Goal: Navigation & Orientation: Find specific page/section

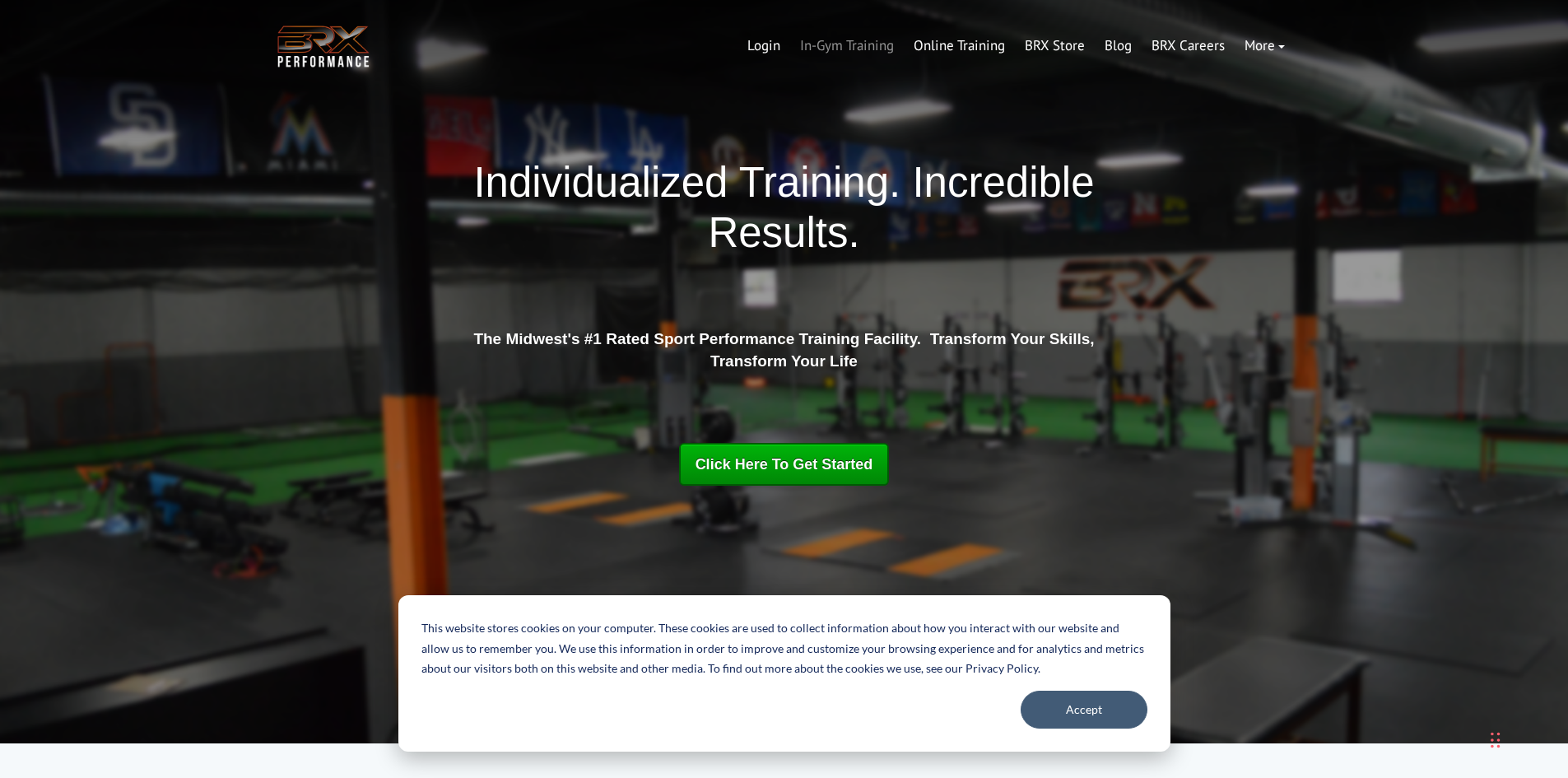
click at [848, 51] on link "In-Gym Training" at bounding box center [847, 45] width 113 height 39
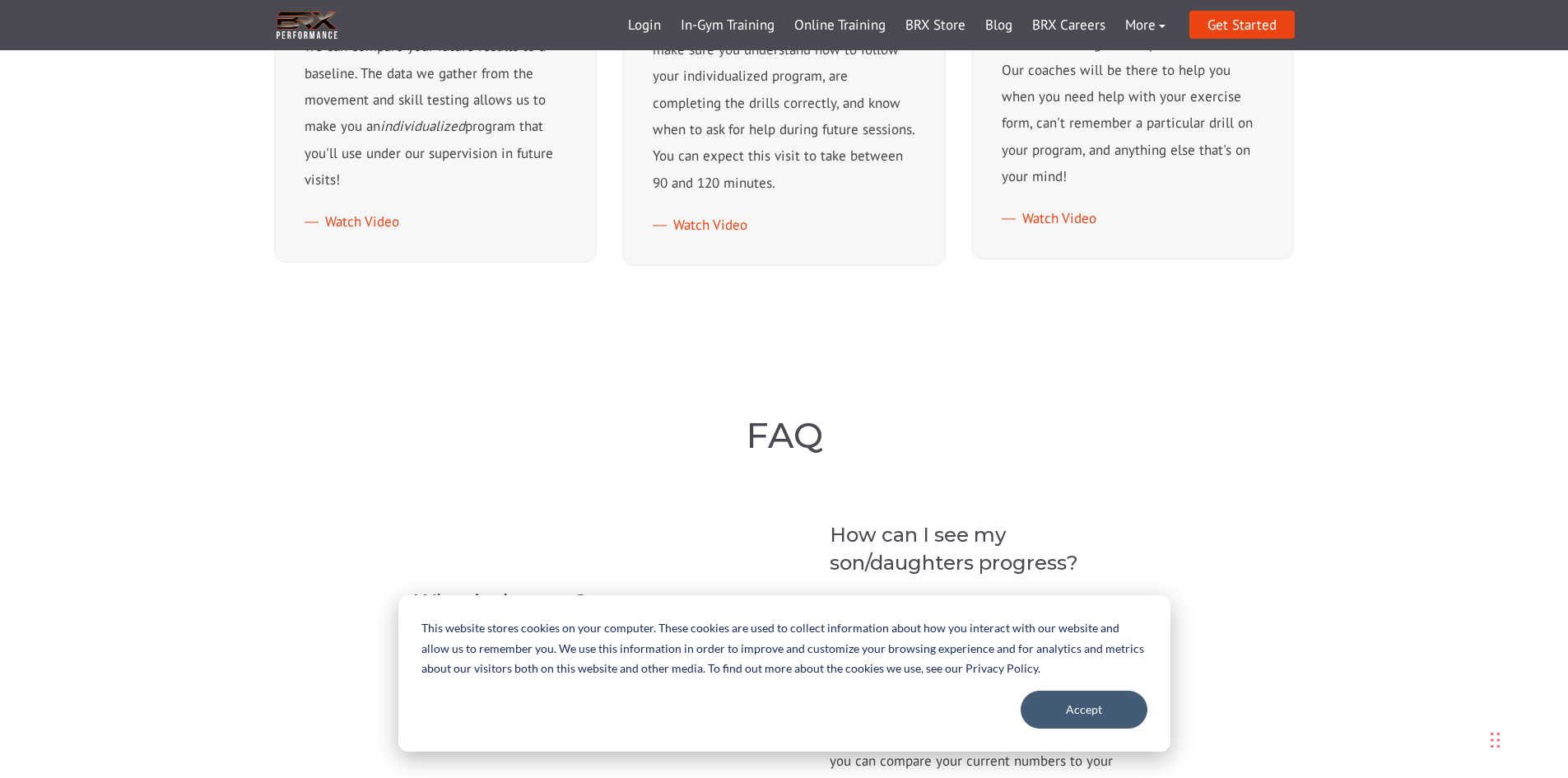
scroll to position [1317, 0]
